Goal: Task Accomplishment & Management: Manage account settings

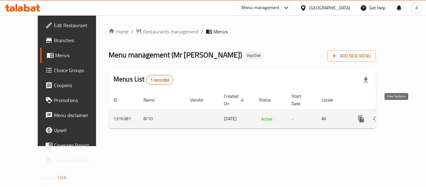
click at [403, 115] on icon "enhanced table" at bounding box center [406, 118] width 7 height 7
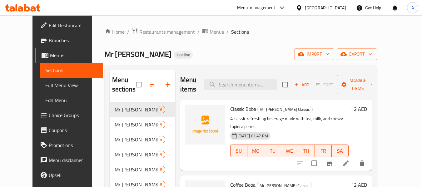
click at [271, 49] on div "Mr Boba Inactive import export" at bounding box center [241, 54] width 272 height 12
click at [45, 89] on span "Full Menu View" at bounding box center [71, 84] width 53 height 7
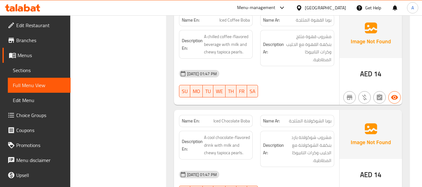
click at [37, 67] on span "Sections" at bounding box center [39, 70] width 53 height 7
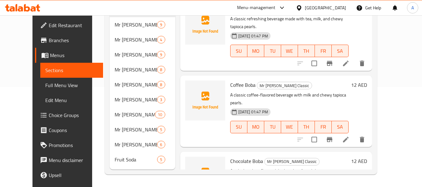
scroll to position [100, 0]
click at [47, 50] on link "Menus" at bounding box center [69, 55] width 68 height 15
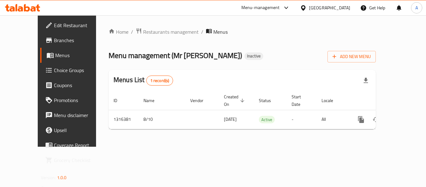
click at [23, 12] on div at bounding box center [22, 7] width 35 height 7
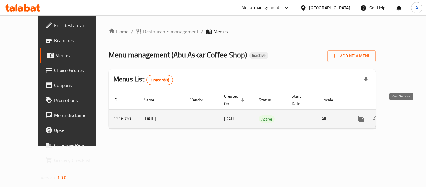
click at [403, 115] on icon "enhanced table" at bounding box center [406, 118] width 7 height 7
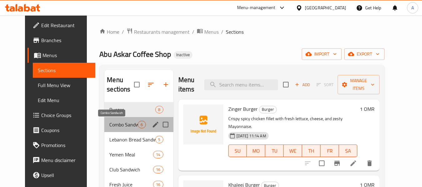
click at [126, 125] on span "Combo Sandwich" at bounding box center [123, 124] width 28 height 7
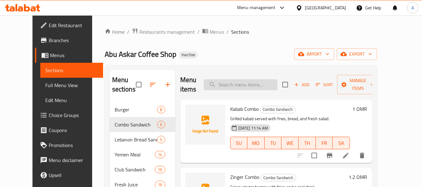
click at [223, 86] on input "search" at bounding box center [241, 84] width 74 height 11
paste input "ARABIC SHAWARMA"
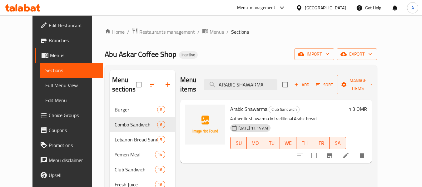
type input "ARABIC SHAWARMA"
click at [239, 84] on input "ARABIC SHAWARMA" at bounding box center [241, 84] width 74 height 11
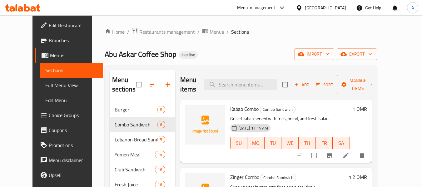
click at [236, 63] on div "Home / Restaurants management / Menus / Sections Abu Askar Coffee Shop Inactive…" at bounding box center [241, 145] width 272 height 234
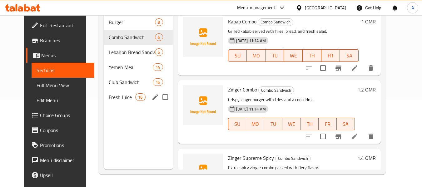
scroll to position [25, 0]
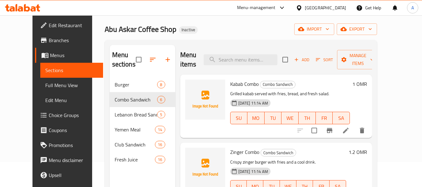
click at [45, 81] on span "Full Menu View" at bounding box center [71, 84] width 53 height 7
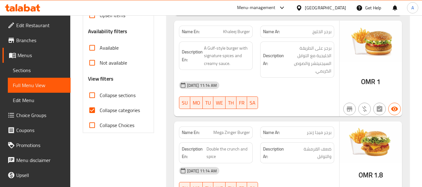
scroll to position [212, 0]
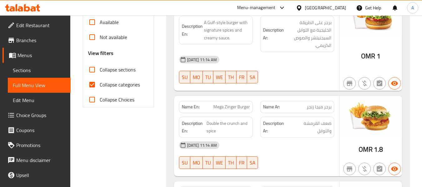
click at [110, 75] on label "Collapse sections" at bounding box center [110, 69] width 51 height 15
click at [100, 75] on input "Collapse sections" at bounding box center [92, 69] width 15 height 15
checkbox input "true"
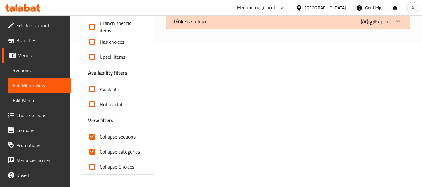
scroll to position [145, 0]
click at [42, 72] on span "Sections" at bounding box center [39, 70] width 53 height 7
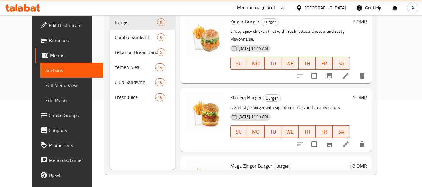
scroll to position [87, 0]
click at [45, 89] on span "Full Menu View" at bounding box center [71, 84] width 53 height 7
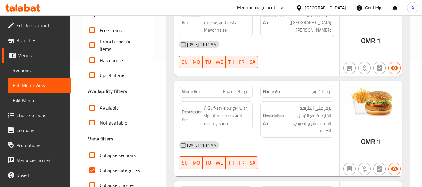
scroll to position [181, 0]
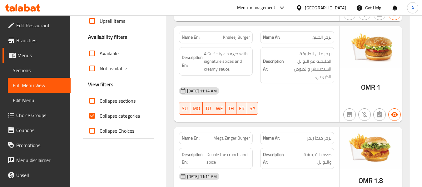
click at [115, 97] on span "Collapse sections" at bounding box center [118, 100] width 36 height 7
click at [100, 97] on input "Collapse sections" at bounding box center [92, 100] width 15 height 15
checkbox input "true"
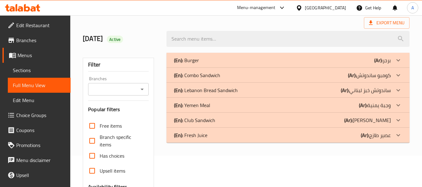
scroll to position [20, 0]
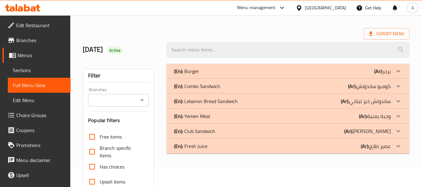
click at [210, 147] on div "(En): Fresh Juice (Ar): عصير طازج" at bounding box center [282, 145] width 217 height 7
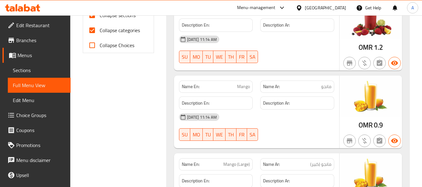
scroll to position [111, 0]
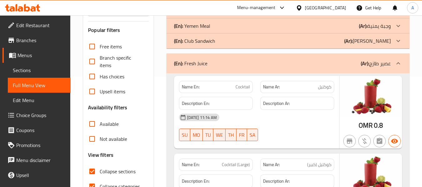
click at [211, 47] on div "(En): Club Sandwich (Ar): [PERSON_NAME]" at bounding box center [287, 40] width 243 height 15
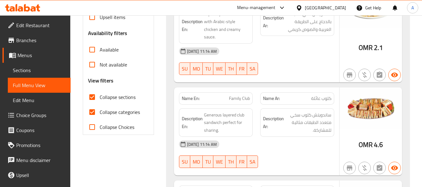
scroll to position [44, 0]
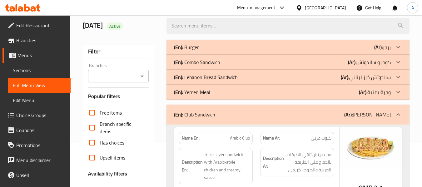
click at [275, 94] on div "(En): Yemen Meal (Ar): وجبة يمنية" at bounding box center [282, 91] width 217 height 7
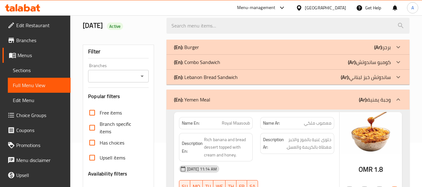
click at [261, 81] on div "(En): Lebanon Bread Sandwich (Ar): ساندوتش خبز لبناني" at bounding box center [287, 77] width 243 height 15
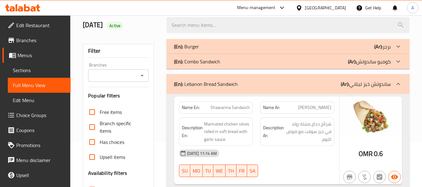
scroll to position [0, 0]
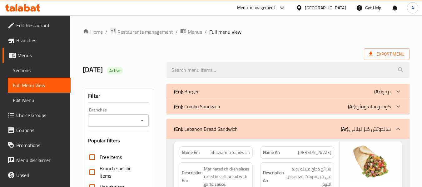
click at [260, 102] on div "(En): Combo Sandwich (Ar): كومبو ساندوتش" at bounding box center [287, 106] width 243 height 15
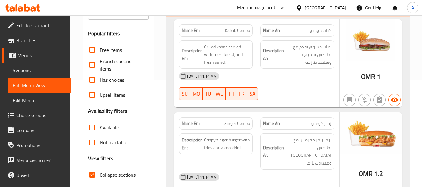
scroll to position [156, 0]
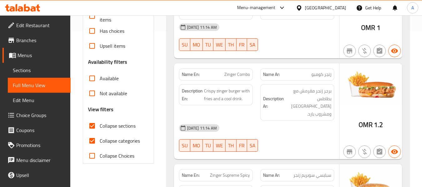
click at [111, 136] on label "Collapse categories" at bounding box center [112, 140] width 55 height 15
click at [100, 136] on input "Collapse categories" at bounding box center [92, 140] width 15 height 15
checkbox input "false"
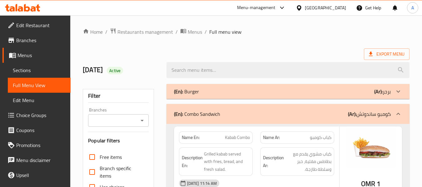
scroll to position [62, 0]
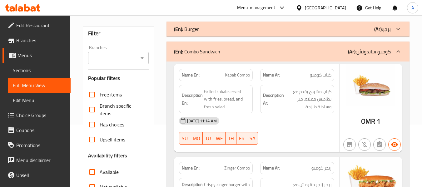
click at [185, 72] on strong "Name En:" at bounding box center [191, 75] width 18 height 7
copy strong "Name En:"
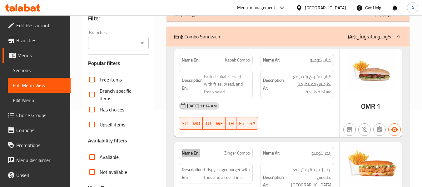
scroll to position [187, 0]
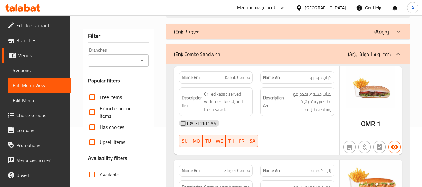
scroll to position [62, 0]
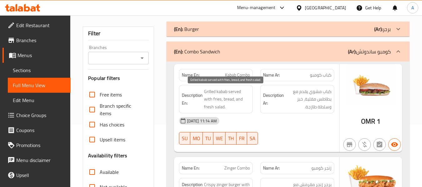
click at [221, 88] on span "Grilled kabab served with fries, bread, and fresh salad." at bounding box center [227, 99] width 46 height 23
click at [230, 97] on span "Grilled kabab served with fries, bread, and fresh salad." at bounding box center [227, 99] width 46 height 23
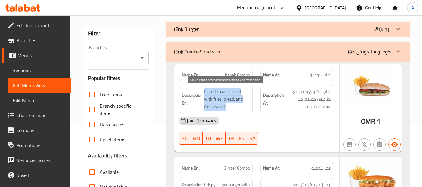
click at [230, 97] on span "Grilled kabab served with fries, bread, and fresh salad." at bounding box center [227, 99] width 46 height 23
click at [234, 96] on span "Grilled kabab served with fries, bread, and fresh salad." at bounding box center [227, 99] width 46 height 23
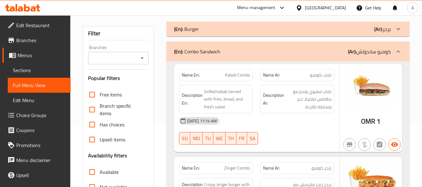
click at [147, 71] on div "Filter Branches Branches Popular filters Free items Branch specific items Has c…" at bounding box center [118, 142] width 71 height 231
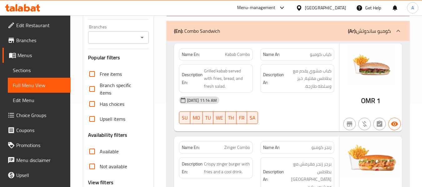
scroll to position [94, 0]
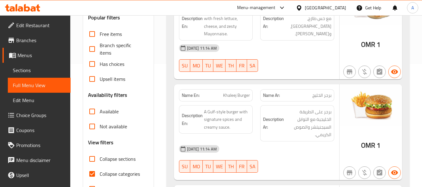
scroll to position [156, 0]
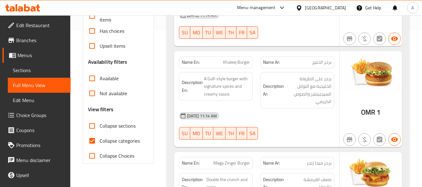
click at [108, 130] on span "Collapse sections" at bounding box center [118, 125] width 36 height 7
click at [100, 130] on input "Collapse sections" at bounding box center [92, 125] width 15 height 15
checkbox input "true"
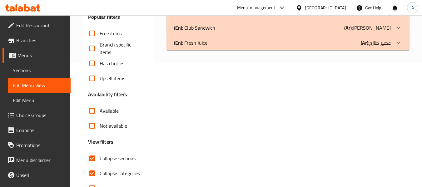
scroll to position [114, 0]
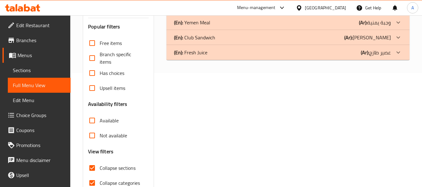
click at [209, 56] on div "(En): Fresh Juice (Ar): عصير طازج" at bounding box center [287, 52] width 243 height 15
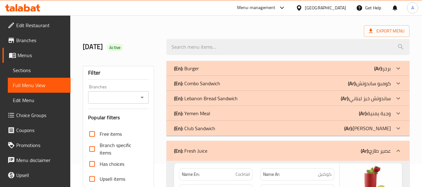
scroll to position [62, 0]
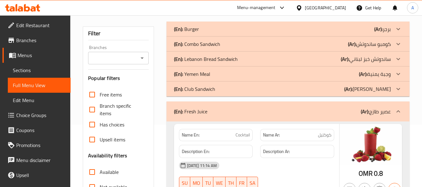
click at [214, 92] on p "(En): Club Sandwich" at bounding box center [194, 88] width 41 height 7
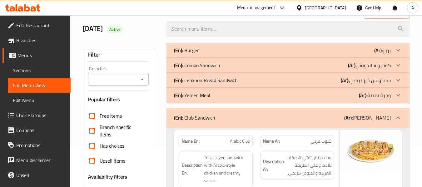
scroll to position [31, 0]
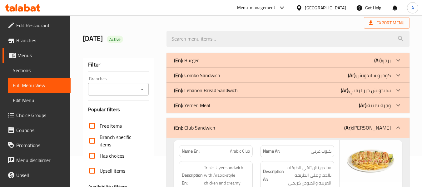
click at [210, 101] on div "(En): Yemen Meal (Ar): وجبة يمنية" at bounding box center [282, 104] width 217 height 7
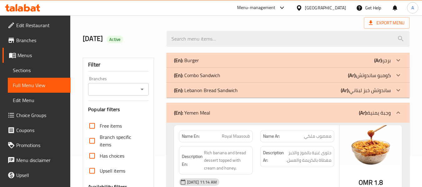
click at [210, 91] on p "(En): Lebanon Bread Sandwich" at bounding box center [206, 89] width 64 height 7
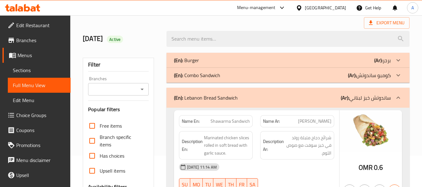
click at [207, 79] on p "(En): Combo Sandwich" at bounding box center [197, 74] width 46 height 7
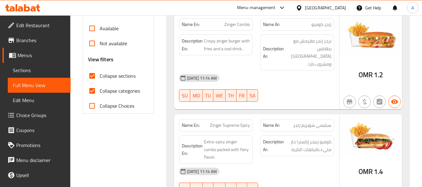
scroll to position [178, 0]
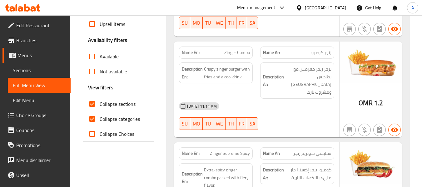
click at [131, 121] on span "Collapse categories" at bounding box center [120, 118] width 40 height 7
click at [100, 121] on input "Collapse categories" at bounding box center [92, 118] width 15 height 15
checkbox input "false"
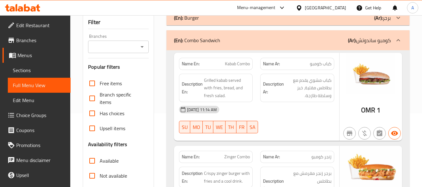
scroll to position [84, 0]
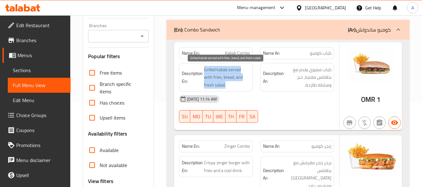
drag, startPoint x: 204, startPoint y: 69, endPoint x: 219, endPoint y: 88, distance: 24.7
click at [219, 88] on span "Grilled kabab served with fries, bread, and fresh salad." at bounding box center [227, 77] width 46 height 23
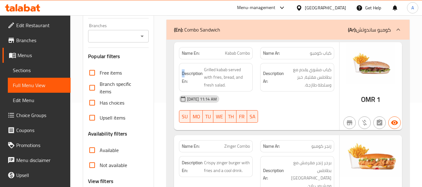
drag, startPoint x: 180, startPoint y: 74, endPoint x: 185, endPoint y: 73, distance: 4.4
click at [185, 73] on div "Description En: Grilled kabab served with fries, bread, and fresh salad." at bounding box center [216, 77] width 74 height 29
click at [189, 76] on strong "Description En:" at bounding box center [192, 77] width 21 height 15
click at [188, 76] on strong "Description En:" at bounding box center [192, 77] width 21 height 15
click at [190, 71] on strong "Description En:" at bounding box center [192, 77] width 21 height 15
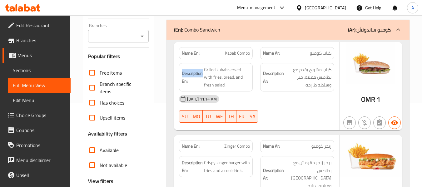
click at [190, 71] on strong "Description En:" at bounding box center [192, 77] width 21 height 15
click at [191, 77] on strong "Description En:" at bounding box center [192, 77] width 21 height 15
click at [193, 72] on strong "Description En:" at bounding box center [192, 77] width 21 height 15
click at [203, 74] on h6 "Description En: Grilled kabab served with fries, bread, and fresh salad." at bounding box center [216, 77] width 68 height 23
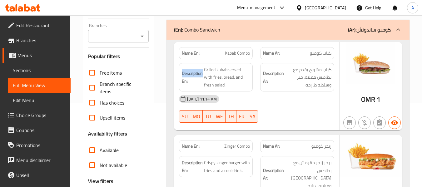
drag, startPoint x: 202, startPoint y: 73, endPoint x: 182, endPoint y: 73, distance: 20.3
click at [182, 73] on strong "Description En:" at bounding box center [192, 77] width 21 height 15
click at [185, 83] on strong "Description En:" at bounding box center [192, 77] width 21 height 15
click at [184, 78] on strong "Description En:" at bounding box center [192, 77] width 21 height 15
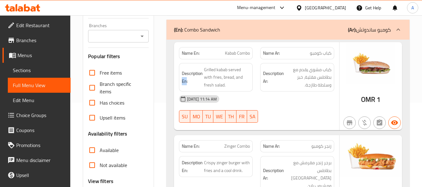
click at [184, 78] on strong "Description En:" at bounding box center [192, 77] width 21 height 15
click at [183, 80] on strong "Description En:" at bounding box center [192, 77] width 21 height 15
click at [186, 81] on strong "Description En:" at bounding box center [192, 77] width 21 height 15
drag, startPoint x: 188, startPoint y: 82, endPoint x: 180, endPoint y: 81, distance: 8.1
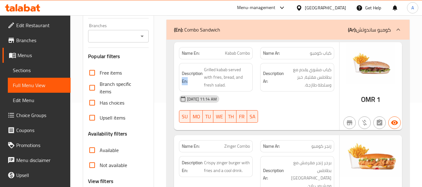
click at [180, 81] on div "Description En: Grilled kabab served with fries, bread, and fresh salad." at bounding box center [216, 77] width 74 height 29
click at [185, 82] on strong "Description En:" at bounding box center [192, 77] width 21 height 15
click at [187, 83] on strong "Description En:" at bounding box center [192, 77] width 21 height 15
click at [186, 82] on strong "Description En:" at bounding box center [192, 77] width 21 height 15
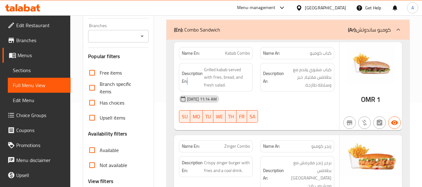
click at [189, 82] on strong "Description En:" at bounding box center [192, 77] width 21 height 15
click at [187, 75] on strong "Description En:" at bounding box center [192, 77] width 21 height 15
click at [185, 74] on strong "Description En:" at bounding box center [192, 77] width 21 height 15
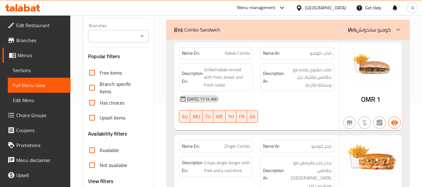
click at [184, 81] on strong "Description En:" at bounding box center [192, 77] width 21 height 15
click at [182, 80] on strong "Description En:" at bounding box center [192, 77] width 21 height 15
click at [225, 62] on div "Description En: Grilled kabab served with fries, bread, and fresh salad." at bounding box center [215, 77] width 81 height 36
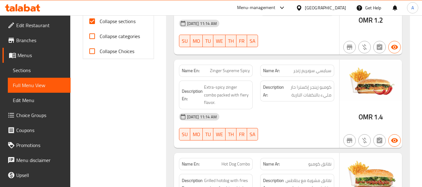
scroll to position [272, 0]
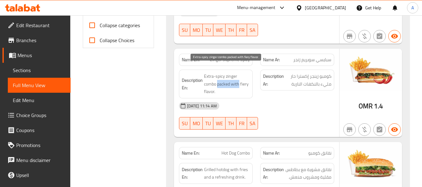
drag, startPoint x: 218, startPoint y: 77, endPoint x: 239, endPoint y: 77, distance: 21.5
click at [239, 77] on span "Extra-spicy zinger combo packed with fiery flavor." at bounding box center [227, 83] width 46 height 23
copy span "packed with"
click at [212, 77] on span "Extra-spicy zinger combo packed with fiery flavor." at bounding box center [227, 83] width 46 height 23
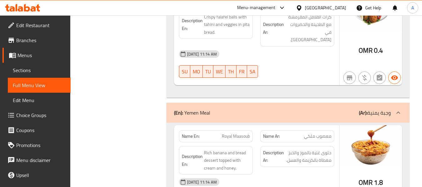
scroll to position [1146, 0]
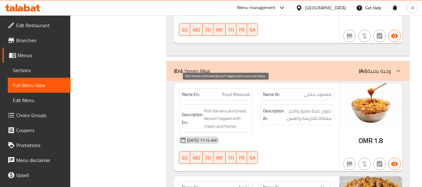
click at [220, 107] on span "Rich banana and bread dessert topped with cream and honey." at bounding box center [227, 118] width 46 height 23
click at [238, 107] on span "Rich banana and bread dessert topped with cream and honey." at bounding box center [227, 118] width 46 height 23
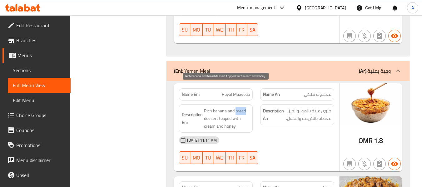
click at [238, 107] on span "Rich banana and bread dessert topped with cream and honey." at bounding box center [227, 118] width 46 height 23
click at [239, 107] on span "Rich banana and bread dessert topped with cream and honey." at bounding box center [227, 118] width 46 height 23
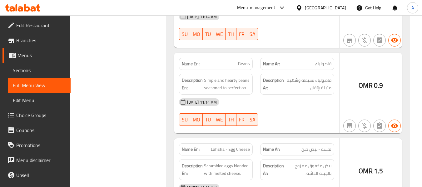
scroll to position [1645, 0]
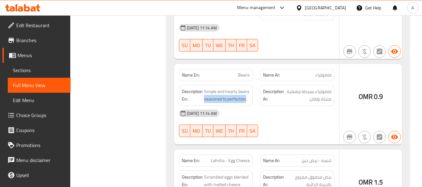
drag, startPoint x: 204, startPoint y: 71, endPoint x: 245, endPoint y: 73, distance: 41.6
click at [245, 85] on div "Description En: Simple and hearty beans seasoned to perfection." at bounding box center [216, 95] width 74 height 21
copy span "seasoned to perfection"
click at [215, 110] on div "[DATE] 11:14 AM" at bounding box center [199, 113] width 40 height 7
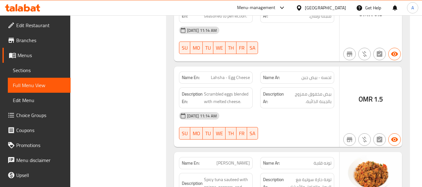
scroll to position [1739, 0]
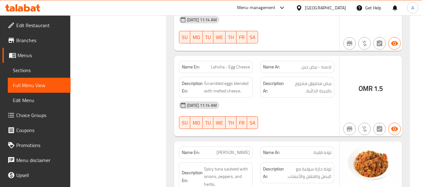
click at [222, 149] on p "Name En: [PERSON_NAME]" at bounding box center [216, 152] width 68 height 7
drag, startPoint x: 222, startPoint y: 121, endPoint x: 255, endPoint y: 124, distance: 33.2
click at [255, 143] on div "Name En: [PERSON_NAME]" at bounding box center [215, 153] width 81 height 20
copy span "[PERSON_NAME]"
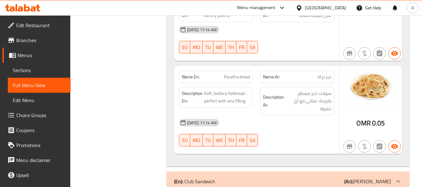
scroll to position [2364, 0]
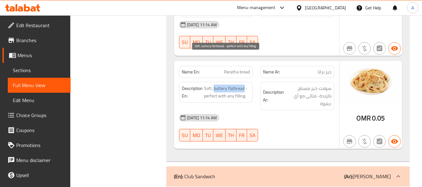
drag, startPoint x: 213, startPoint y: 58, endPoint x: 244, endPoint y: 59, distance: 31.2
click at [244, 85] on span "Soft, buttery flatbread - perfect with any filling." at bounding box center [227, 92] width 46 height 15
click at [204, 85] on span "Soft, buttery flatbread - perfect with any filling." at bounding box center [227, 92] width 46 height 15
drag, startPoint x: 205, startPoint y: 58, endPoint x: 220, endPoint y: 59, distance: 15.0
click at [220, 85] on span "Soft, buttery flatbread - perfect with any filling." at bounding box center [227, 92] width 46 height 15
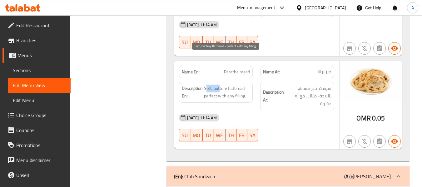
click at [206, 85] on span "Soft, buttery flatbread - perfect with any filling." at bounding box center [227, 92] width 46 height 15
drag, startPoint x: 204, startPoint y: 57, endPoint x: 244, endPoint y: 58, distance: 39.4
click at [244, 85] on span "Soft, buttery flatbread - perfect with any filling." at bounding box center [227, 92] width 46 height 15
copy span "Soft, buttery flatbread"
click at [249, 82] on div "Description En: Soft, buttery flatbread - perfect with any filling." at bounding box center [216, 92] width 74 height 21
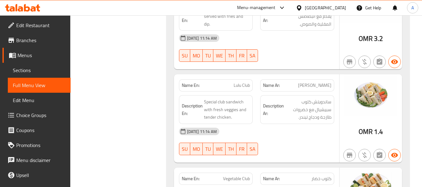
scroll to position [2863, 0]
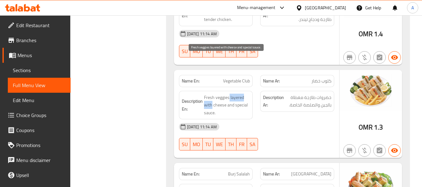
drag, startPoint x: 229, startPoint y: 58, endPoint x: 211, endPoint y: 67, distance: 20.0
click at [211, 94] on span "Fresh veggies layered with cheese and special sauce." at bounding box center [227, 105] width 46 height 23
copy span "layered with"
click at [310, 119] on div "[DATE] 11:14 AM SU MO TU WE TH FR SA" at bounding box center [256, 136] width 163 height 35
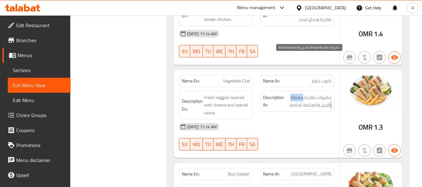
drag, startPoint x: 303, startPoint y: 59, endPoint x: 330, endPoint y: 69, distance: 29.1
click at [330, 94] on span "خضروات طازجة مغطاة بالجبن والصلصة الخاصة." at bounding box center [308, 101] width 46 height 15
copy span "مغطاة ب"
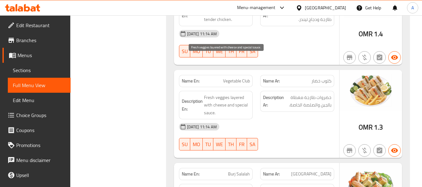
click at [216, 94] on span "Fresh veggies layered with cheese and special sauce." at bounding box center [227, 105] width 46 height 23
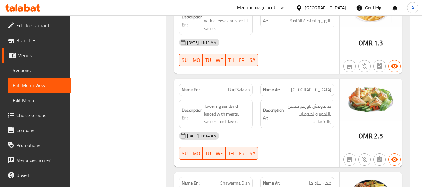
scroll to position [2957, 0]
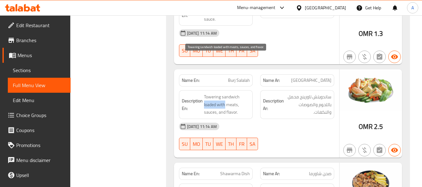
drag, startPoint x: 204, startPoint y: 67, endPoint x: 225, endPoint y: 70, distance: 21.4
click at [225, 93] on span "Towering sandwich loaded with meats, sauces, and flavor." at bounding box center [227, 104] width 46 height 23
click at [213, 93] on span "Towering sandwich loaded with meats, sauces, and flavor." at bounding box center [227, 104] width 46 height 23
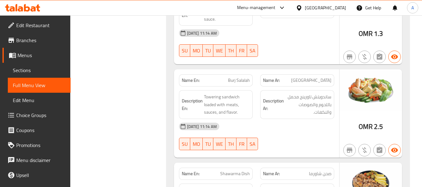
click at [297, 119] on div "[DATE] 11:14 AM SU MO TU WE TH FR SA" at bounding box center [256, 136] width 163 height 35
click at [196, 134] on div "SU MO TU WE TH FR SA" at bounding box center [215, 144] width 81 height 20
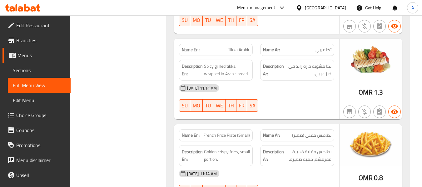
scroll to position [3550, 0]
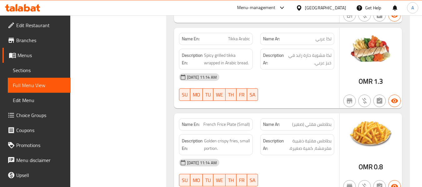
click at [220, 121] on span "French Frice Plate (Small)" at bounding box center [226, 124] width 47 height 7
copy span "Frice"
drag, startPoint x: 203, startPoint y: 85, endPoint x: 225, endPoint y: 87, distance: 22.2
click at [225, 121] on p "Name En: French Frice Plate (Small)" at bounding box center [216, 124] width 68 height 7
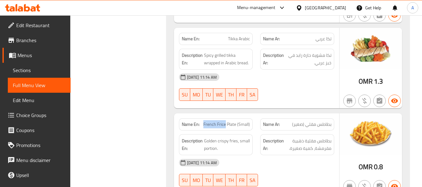
copy span "French Frice"
drag, startPoint x: 218, startPoint y: 107, endPoint x: 221, endPoint y: 103, distance: 4.7
click at [218, 137] on span "Golden crispy fries, small portion." at bounding box center [227, 144] width 46 height 15
click at [231, 121] on span "French Frice Plate (Small)" at bounding box center [226, 124] width 47 height 7
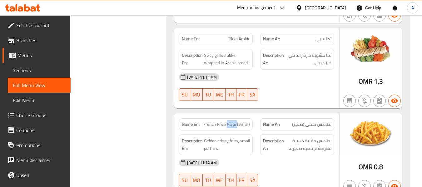
copy span "Plate"
click at [221, 121] on span "French Frice Plate (Small)" at bounding box center [226, 124] width 47 height 7
copy span "French Frice Plate (Small)"
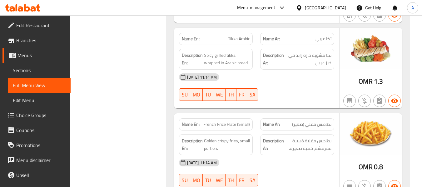
drag, startPoint x: 296, startPoint y: 132, endPoint x: 304, endPoint y: 131, distance: 7.8
click at [296, 155] on div "[DATE] 11:14 AM SU MO TU WE TH FR SA" at bounding box center [256, 172] width 163 height 35
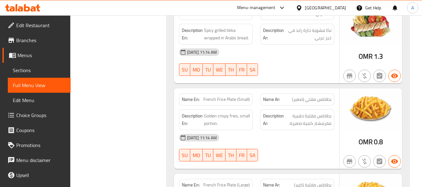
scroll to position [3612, 0]
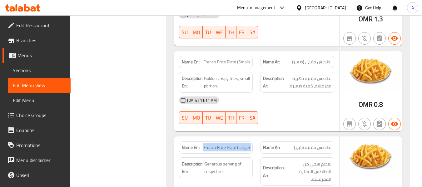
drag, startPoint x: 204, startPoint y: 109, endPoint x: 263, endPoint y: 113, distance: 59.8
click at [263, 138] on div "Name En: French Frice Plate (Large) Name Ar: بطاطس مقلية (كبير)" at bounding box center [256, 148] width 163 height 20
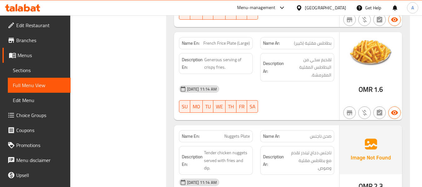
scroll to position [3706, 0]
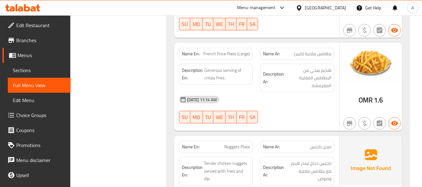
click at [228, 144] on span "Nuggets Plate" at bounding box center [237, 147] width 26 height 7
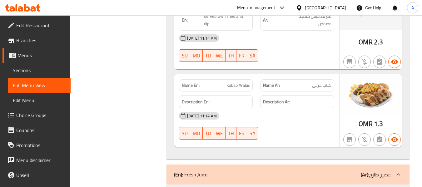
scroll to position [3862, 0]
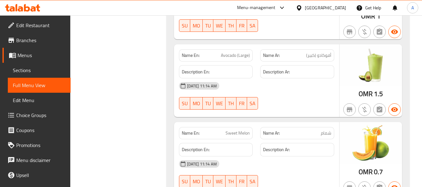
scroll to position [4705, 0]
drag, startPoint x: 225, startPoint y: 95, endPoint x: 251, endPoint y: 98, distance: 26.1
click at [251, 127] on div "Name En: Sweet Melon" at bounding box center [216, 133] width 74 height 12
click at [321, 139] on div "Description Ar:" at bounding box center [296, 149] width 81 height 21
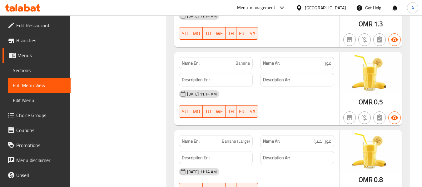
scroll to position [5089, 0]
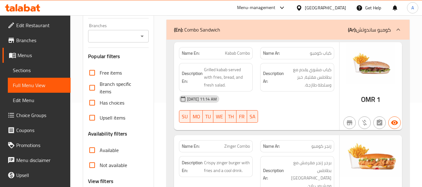
scroll to position [0, 0]
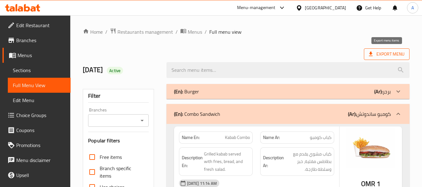
click at [374, 54] on span "Export Menu" at bounding box center [387, 54] width 36 height 8
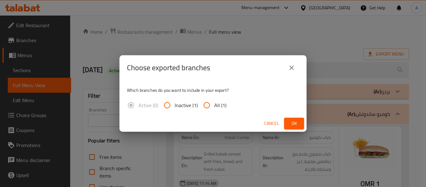
click at [213, 104] on input "All (1)" at bounding box center [207, 105] width 15 height 15
radio input "true"
click at [298, 124] on span "Ok" at bounding box center [294, 124] width 10 height 8
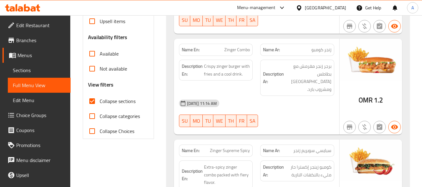
scroll to position [187, 0]
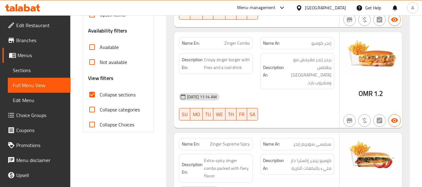
click at [34, 62] on link "Menus" at bounding box center [36, 55] width 68 height 15
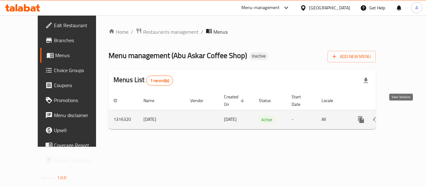
click at [404, 117] on icon "enhanced table" at bounding box center [407, 120] width 6 height 6
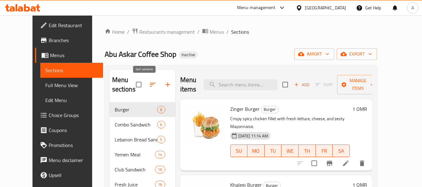
click at [147, 81] on button "button" at bounding box center [152, 84] width 15 height 15
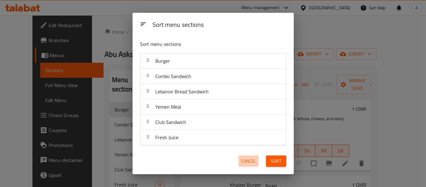
click at [250, 164] on span "Cancel" at bounding box center [248, 161] width 15 height 8
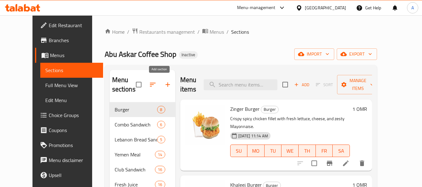
click at [165, 85] on icon "button" at bounding box center [167, 84] width 4 height 4
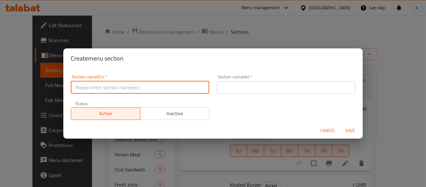
click at [141, 92] on input "text" at bounding box center [140, 87] width 139 height 12
type input "Variety Items"
click at [279, 89] on input "text" at bounding box center [286, 87] width 139 height 12
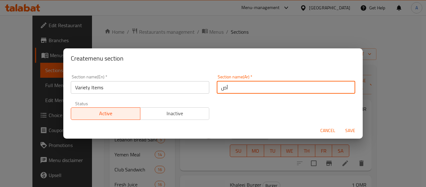
type input "أصناف متنوعة"
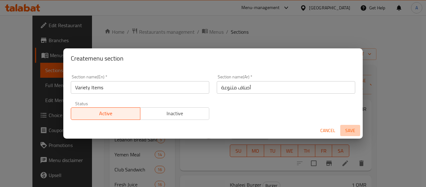
click at [354, 128] on span "Save" at bounding box center [350, 131] width 15 height 8
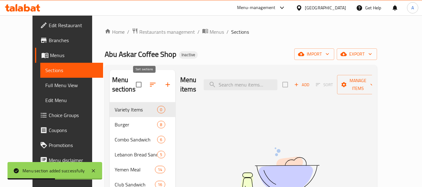
click at [149, 85] on icon "button" at bounding box center [152, 84] width 7 height 7
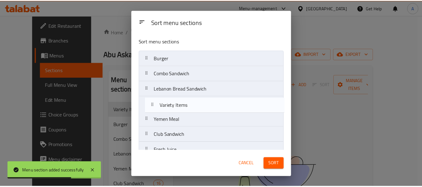
scroll to position [10, 0]
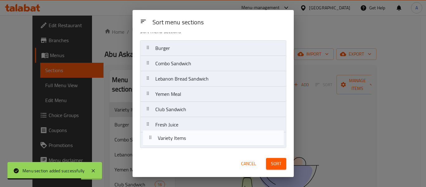
drag, startPoint x: 147, startPoint y: 57, endPoint x: 150, endPoint y: 139, distance: 81.5
click at [150, 139] on nav "Variety Items Burger Combo Sandwich [GEOGRAPHIC_DATA] Bread Sandwich [GEOGRAPHI…" at bounding box center [213, 94] width 146 height 108
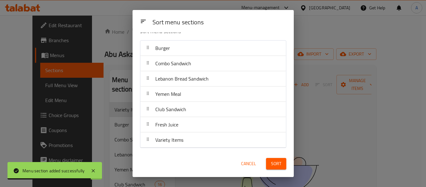
click at [279, 163] on span "Sort" at bounding box center [276, 164] width 10 height 8
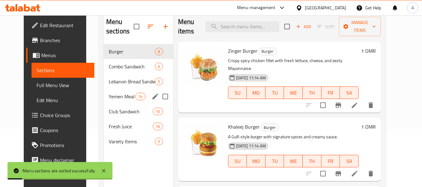
scroll to position [62, 0]
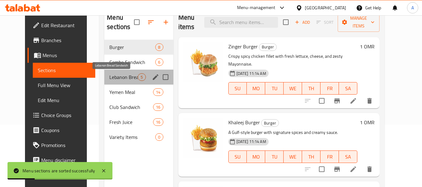
click at [125, 75] on span "Lebanon Bread Sandwich" at bounding box center [123, 76] width 28 height 7
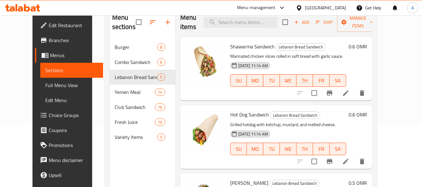
click at [228, 95] on div "Shawarma Sandwich Lebanon Bread Sandwich Marinated chicken slices rolled in sof…" at bounding box center [288, 69] width 121 height 58
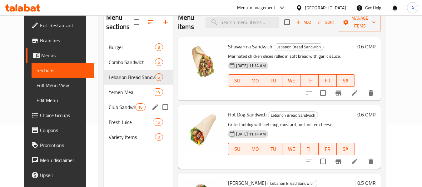
click at [108, 101] on div "Club Sandwich 16" at bounding box center [138, 107] width 69 height 15
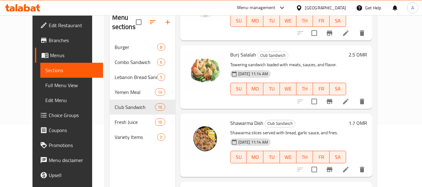
scroll to position [375, 0]
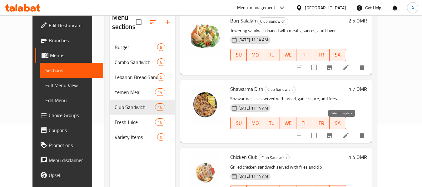
click at [321, 129] on input "checkbox" at bounding box center [314, 135] width 13 height 13
checkbox input "true"
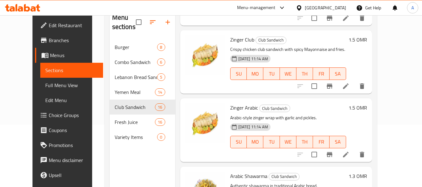
scroll to position [562, 0]
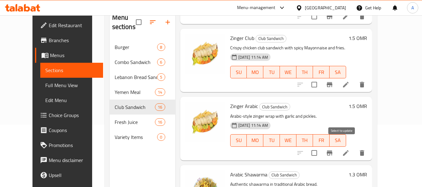
click at [321, 147] on input "checkbox" at bounding box center [314, 152] width 13 height 13
checkbox input "true"
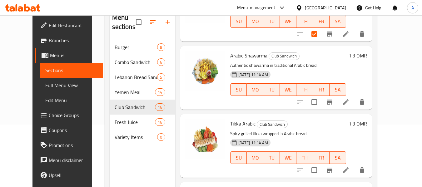
scroll to position [687, 0]
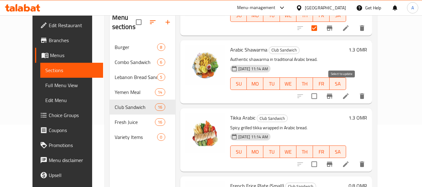
click at [321, 90] on input "checkbox" at bounding box center [314, 96] width 13 height 13
checkbox input "true"
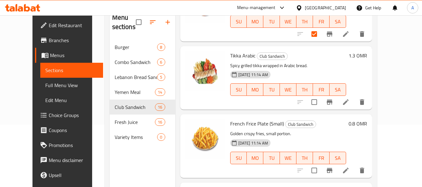
scroll to position [749, 0]
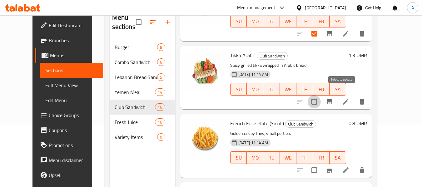
click at [321, 96] on input "checkbox" at bounding box center [314, 101] width 13 height 13
checkbox input "true"
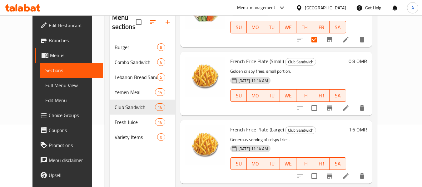
scroll to position [812, 0]
click at [321, 101] on input "checkbox" at bounding box center [314, 107] width 13 height 13
checkbox input "true"
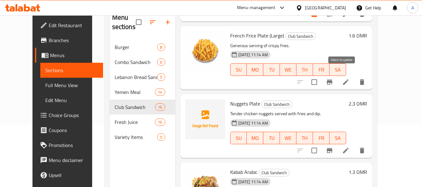
click at [321, 76] on input "checkbox" at bounding box center [314, 82] width 13 height 13
checkbox input "true"
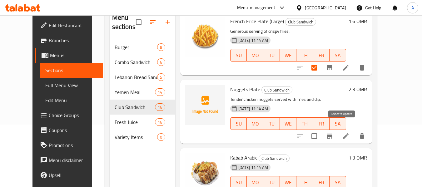
click at [321, 130] on input "checkbox" at bounding box center [314, 136] width 13 height 13
checkbox input "true"
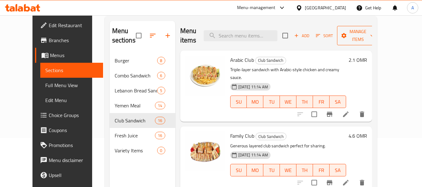
scroll to position [0, 0]
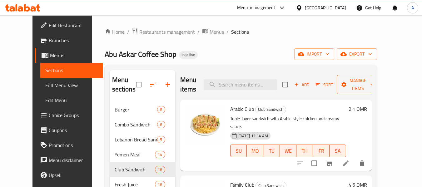
click at [375, 86] on icon "button" at bounding box center [372, 84] width 6 height 6
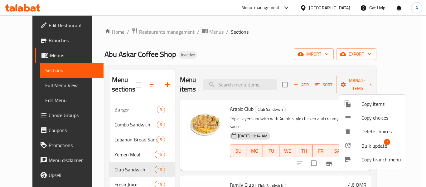
click at [369, 140] on li "Bulk update 7" at bounding box center [372, 145] width 67 height 14
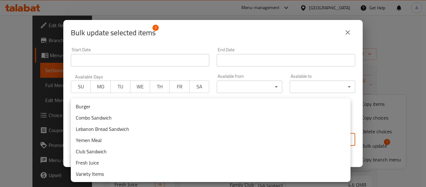
click at [190, 142] on body "​ Menu-management [GEOGRAPHIC_DATA] Get Help A Edit Restaurant Branches Menus S…" at bounding box center [213, 101] width 426 height 172
click at [111, 174] on li "Variety Items" at bounding box center [211, 173] width 280 height 11
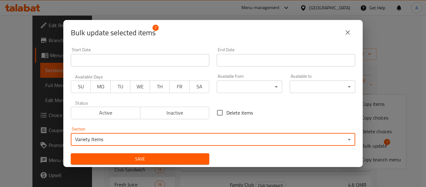
click at [170, 160] on span "Save" at bounding box center [140, 159] width 129 height 8
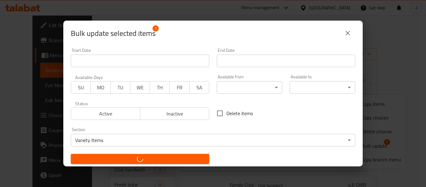
checkbox input "false"
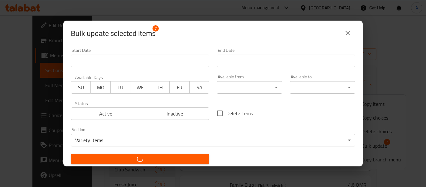
checkbox input "false"
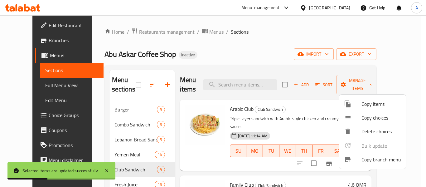
click at [208, 72] on div at bounding box center [213, 93] width 426 height 187
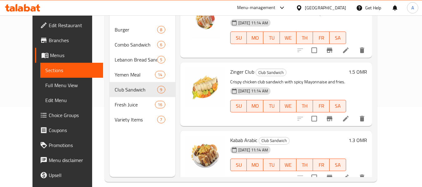
scroll to position [87, 0]
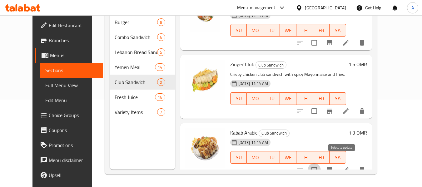
click at [321, 163] on input "checkbox" at bounding box center [314, 169] width 13 height 13
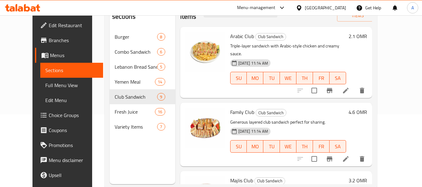
scroll to position [0, 0]
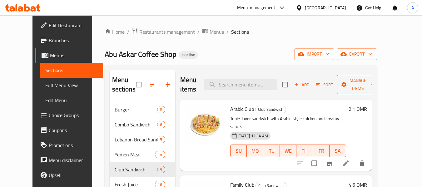
click at [374, 91] on span "Manage items" at bounding box center [358, 85] width 32 height 16
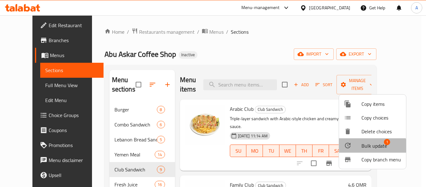
click at [363, 147] on span "Bulk update" at bounding box center [375, 145] width 26 height 7
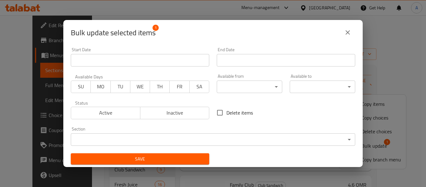
click at [190, 137] on body "​ Menu-management [GEOGRAPHIC_DATA] Get Help A Edit Restaurant Branches Menus S…" at bounding box center [213, 101] width 426 height 172
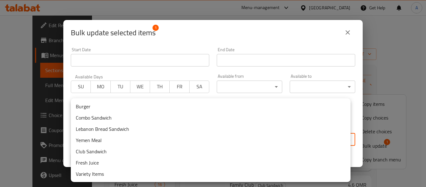
click at [116, 172] on li "Variety Items" at bounding box center [211, 173] width 280 height 11
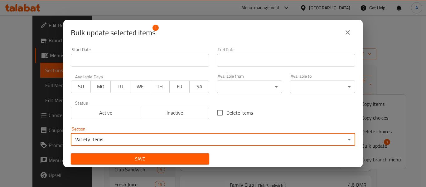
click at [182, 161] on span "Save" at bounding box center [140, 159] width 129 height 8
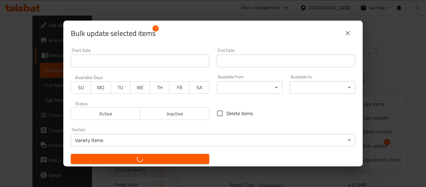
checkbox input "false"
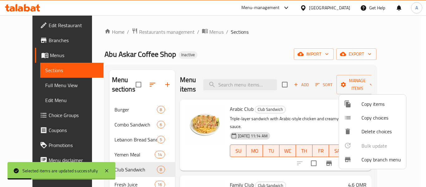
click at [169, 138] on div at bounding box center [213, 93] width 426 height 187
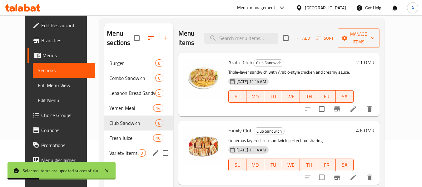
scroll to position [87, 0]
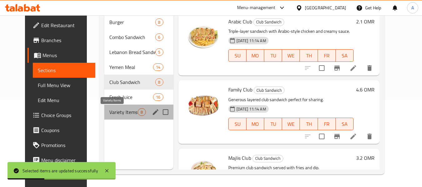
click at [129, 111] on span "Variety Items" at bounding box center [123, 111] width 28 height 7
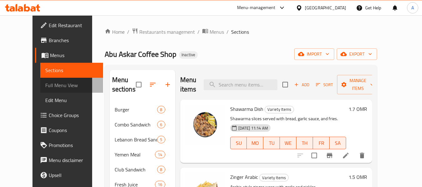
click at [46, 91] on link "Full Menu View" at bounding box center [71, 85] width 63 height 15
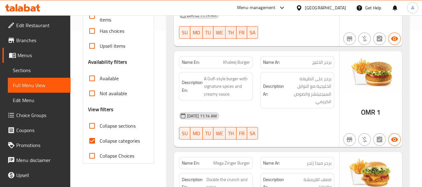
click at [120, 136] on label "Collapse categories" at bounding box center [112, 140] width 55 height 15
click at [100, 136] on input "Collapse categories" at bounding box center [92, 140] width 15 height 15
checkbox input "false"
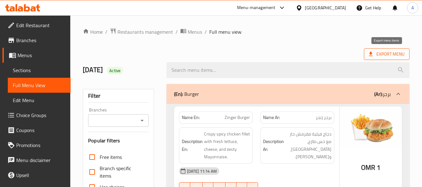
click at [379, 52] on span "Export Menu" at bounding box center [387, 54] width 36 height 8
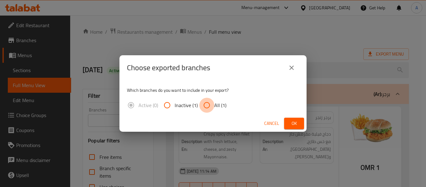
click at [211, 100] on input "All (1)" at bounding box center [207, 105] width 15 height 15
radio input "true"
click at [290, 122] on span "Ok" at bounding box center [294, 124] width 10 height 8
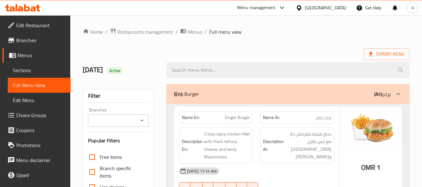
click at [45, 57] on span "Menus" at bounding box center [41, 55] width 48 height 7
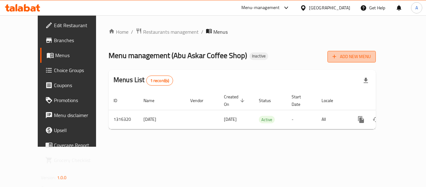
click at [371, 57] on span "Add New Menu" at bounding box center [352, 57] width 38 height 8
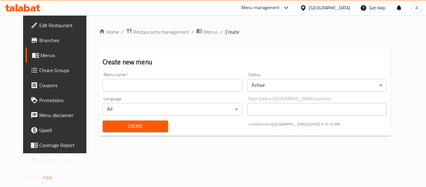
click at [107, 86] on input "text" at bounding box center [173, 85] width 140 height 12
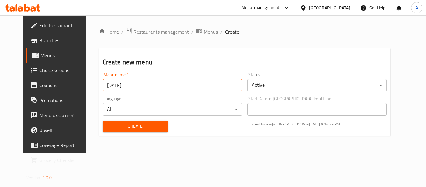
type input "[DATE]"
click at [103, 121] on button "Create" at bounding box center [136, 127] width 66 height 12
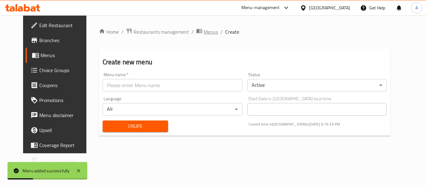
click at [204, 32] on span "Menus" at bounding box center [211, 31] width 14 height 7
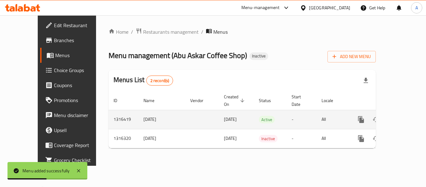
click at [403, 116] on icon "enhanced table" at bounding box center [406, 119] width 7 height 7
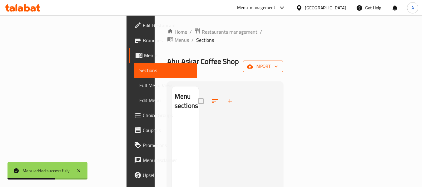
click at [253, 63] on icon "button" at bounding box center [250, 66] width 6 height 6
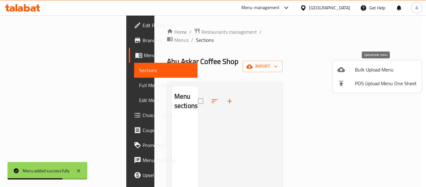
click at [358, 71] on span "Bulk Upload Menu" at bounding box center [386, 69] width 62 height 7
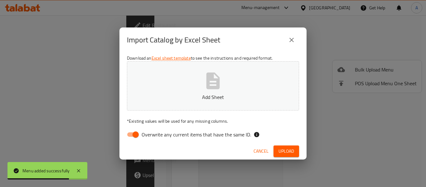
click at [228, 133] on span "Overwrite any current items that have the same ID." at bounding box center [197, 134] width 110 height 7
click at [154, 133] on input "Overwrite any current items that have the same ID." at bounding box center [136, 135] width 36 height 12
checkbox input "false"
click at [236, 97] on p "Add Sheet" at bounding box center [213, 96] width 153 height 7
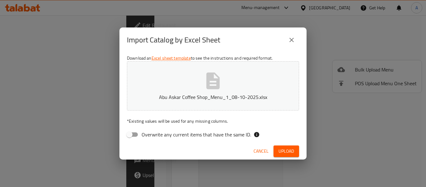
click at [284, 148] on span "Upload" at bounding box center [287, 151] width 16 height 8
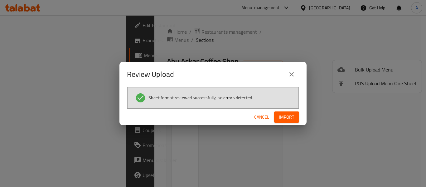
click at [287, 116] on span "Import" at bounding box center [286, 117] width 15 height 8
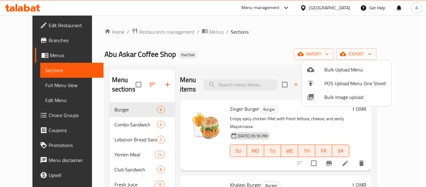
click at [250, 57] on div at bounding box center [213, 93] width 426 height 187
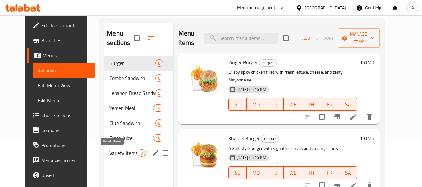
scroll to position [87, 0]
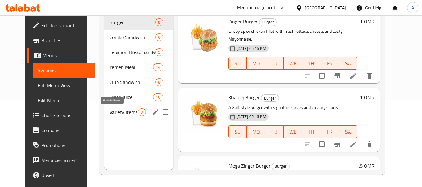
click at [125, 115] on span "Variety Items" at bounding box center [123, 111] width 28 height 7
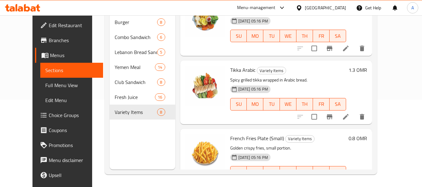
scroll to position [219, 0]
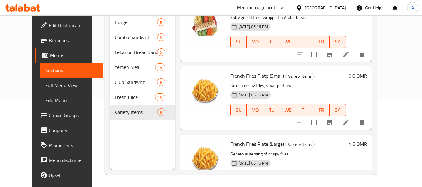
click at [349, 125] on icon at bounding box center [345, 122] width 7 height 7
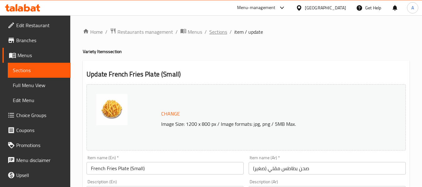
click at [216, 35] on span "Sections" at bounding box center [218, 31] width 18 height 7
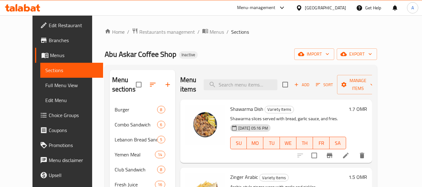
click at [215, 56] on div "Abu Askar Coffee Shop Inactive import export" at bounding box center [241, 54] width 272 height 12
click at [45, 82] on span "Full Menu View" at bounding box center [71, 84] width 53 height 7
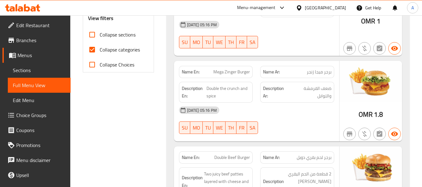
scroll to position [250, 0]
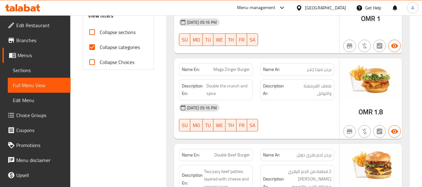
click at [122, 33] on span "Collapse sections" at bounding box center [118, 31] width 36 height 7
click at [100, 33] on input "Collapse sections" at bounding box center [92, 32] width 15 height 15
checkbox input "true"
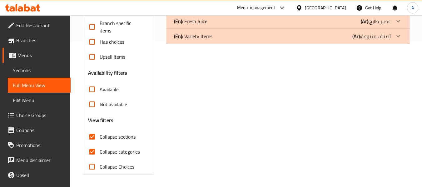
scroll to position [145, 0]
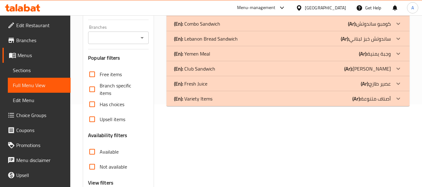
click at [205, 101] on p "(En): Variety Items" at bounding box center [193, 98] width 38 height 7
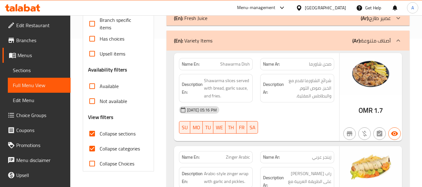
scroll to position [55, 0]
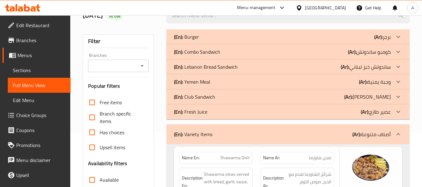
click at [235, 114] on div "(En): Fresh Juice (Ar): عصير طازج" at bounding box center [282, 111] width 217 height 7
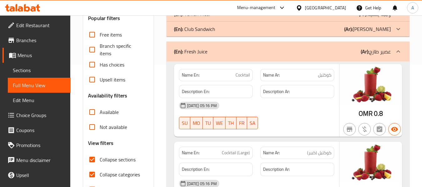
scroll to position [23, 0]
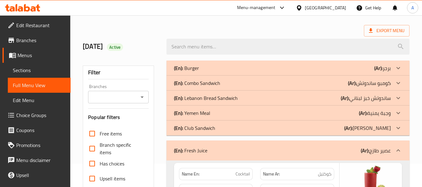
click at [231, 126] on div "(En): Club Sandwich (Ar): [PERSON_NAME]" at bounding box center [282, 127] width 217 height 7
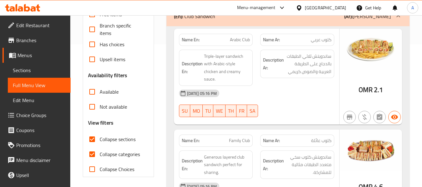
scroll to position [86, 0]
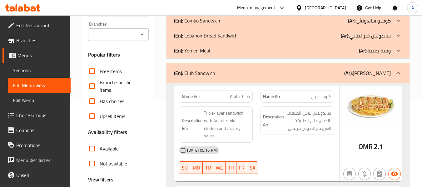
click at [234, 46] on div "(En): Yemen Meal (Ar): وجبة يمنية" at bounding box center [287, 50] width 243 height 15
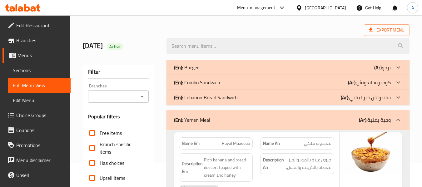
scroll to position [23, 0]
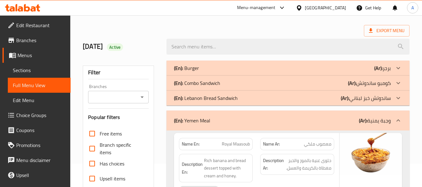
click at [233, 98] on p "(En): Lebanon Bread Sandwich" at bounding box center [206, 97] width 64 height 7
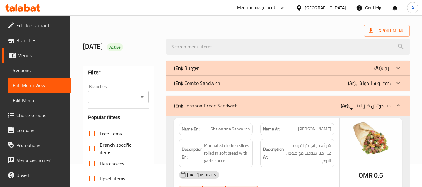
click at [229, 88] on div "(En): Combo Sandwich (Ar): كومبو ساندوتش" at bounding box center [287, 83] width 243 height 15
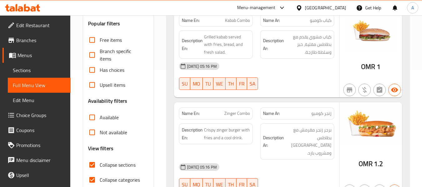
scroll to position [156, 0]
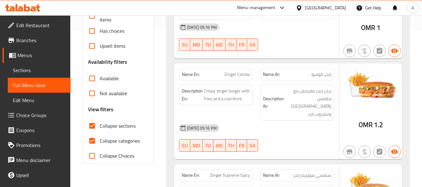
click at [130, 137] on span "Collapse categories" at bounding box center [120, 140] width 40 height 7
click at [100, 137] on input "Collapse categories" at bounding box center [92, 140] width 15 height 15
checkbox input "false"
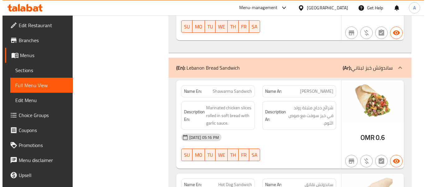
scroll to position [0, 0]
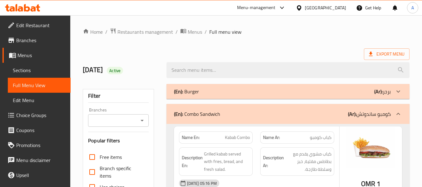
click at [26, 58] on span "Menus" at bounding box center [41, 55] width 48 height 7
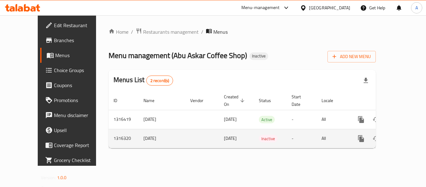
drag, startPoint x: 118, startPoint y: 133, endPoint x: 147, endPoint y: 132, distance: 29.1
click at [147, 132] on td "[DATE]" at bounding box center [162, 138] width 47 height 19
click at [389, 136] on icon "enhanced table" at bounding box center [391, 139] width 4 height 6
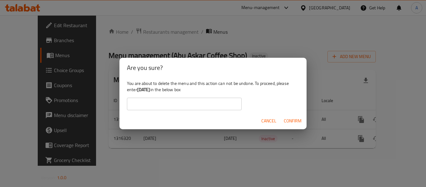
click at [220, 104] on input "text" at bounding box center [184, 104] width 115 height 12
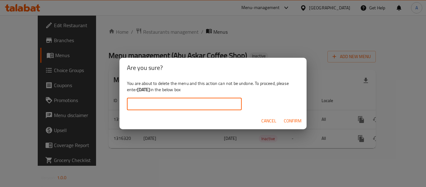
paste input "[DATE]"
type input "[DATE]"
click at [293, 123] on span "Confirm" at bounding box center [293, 121] width 18 height 8
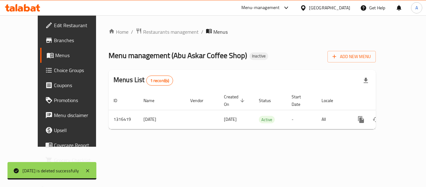
click at [271, 60] on div "Menu management ( Abu Askar Coffee Shop ) Inactive Add New Menu" at bounding box center [243, 55] width 268 height 14
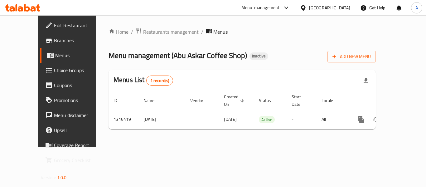
click at [54, 22] on span "Edit Restaurant" at bounding box center [79, 25] width 50 height 7
